Goal: Transaction & Acquisition: Purchase product/service

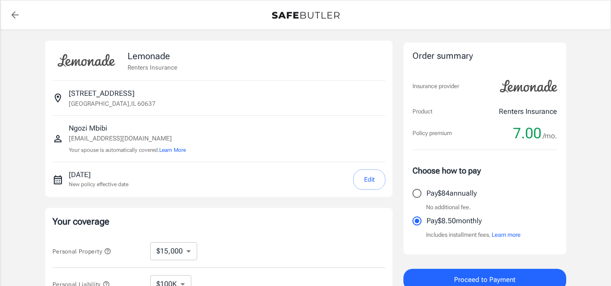
select select "15000"
select select "500"
click at [423, 183] on div "Choose how to pay Pay $84 annually No additional fee. Pay $8.50 monthly Include…" at bounding box center [484, 202] width 145 height 75
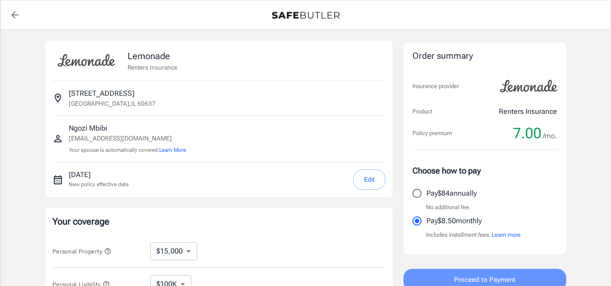
click at [470, 279] on span "Proceed to Payment" at bounding box center [484, 280] width 61 height 12
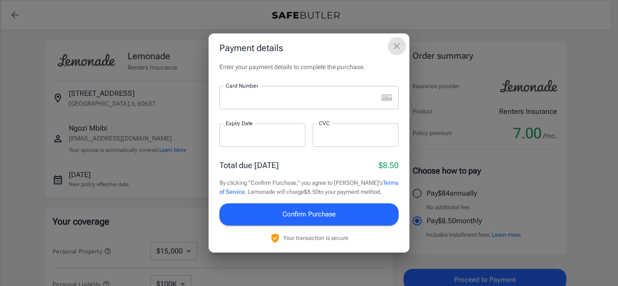
click at [396, 46] on icon "close" at bounding box center [396, 46] width 11 height 11
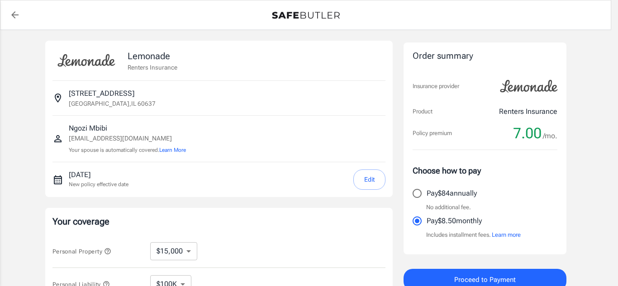
scroll to position [5, 0]
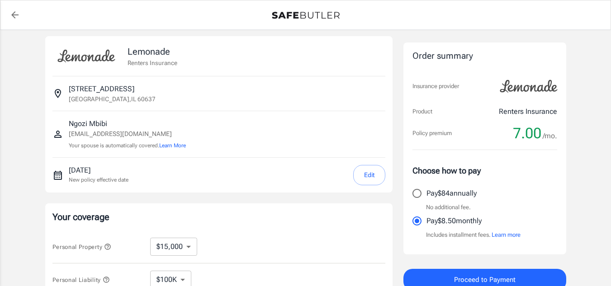
click at [416, 192] on input "Pay $84 annually" at bounding box center [416, 193] width 19 height 19
radio input "true"
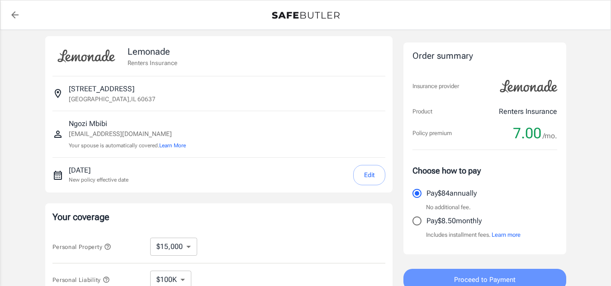
click at [476, 280] on span "Proceed to Payment" at bounding box center [484, 280] width 61 height 12
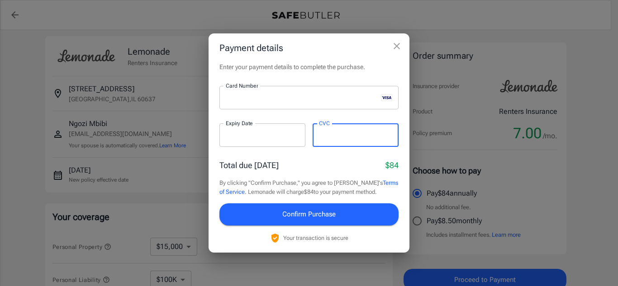
click at [293, 213] on span "Confirm Purchase" at bounding box center [308, 214] width 53 height 12
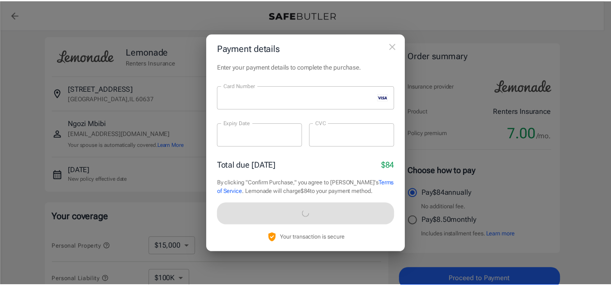
scroll to position [9, 0]
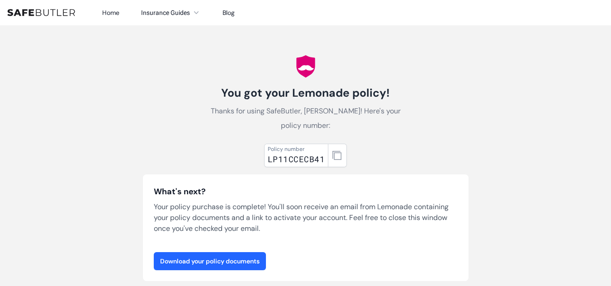
click at [191, 263] on link "Download your policy documents" at bounding box center [210, 261] width 112 height 18
